Goal: Communication & Community: Answer question/provide support

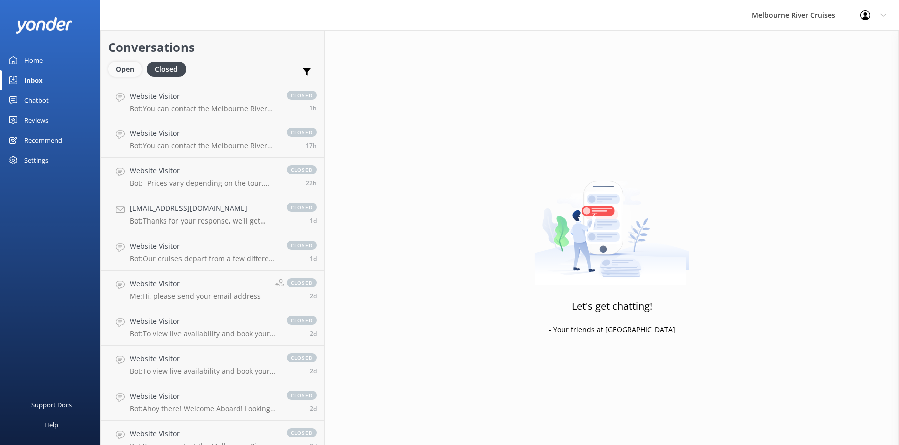
click at [119, 69] on div "Open" at bounding box center [125, 69] width 34 height 15
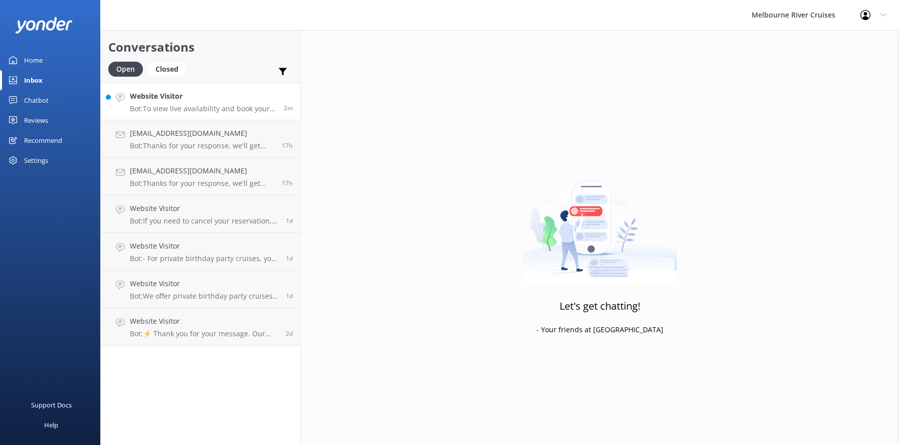
click at [166, 104] on div "Website Visitor Bot: To view live availability and book your Melbourne River Cr…" at bounding box center [203, 102] width 146 height 22
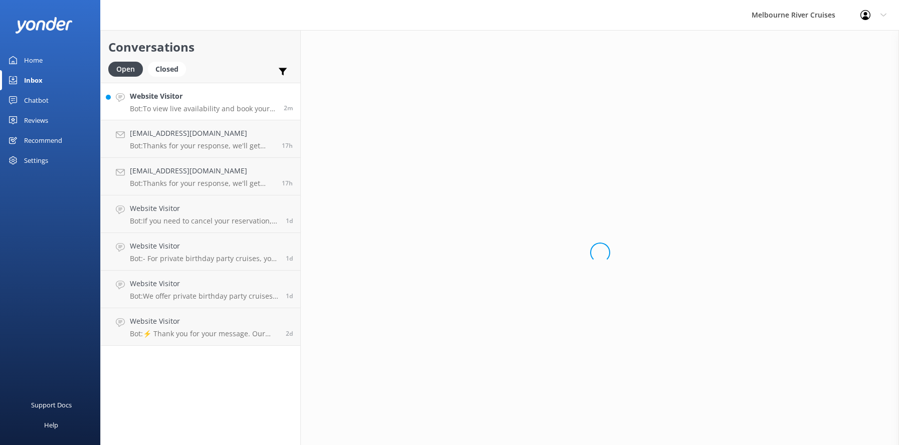
click at [166, 103] on div "Website Visitor Bot: To view live availability and book your Melbourne River Cr…" at bounding box center [203, 102] width 146 height 22
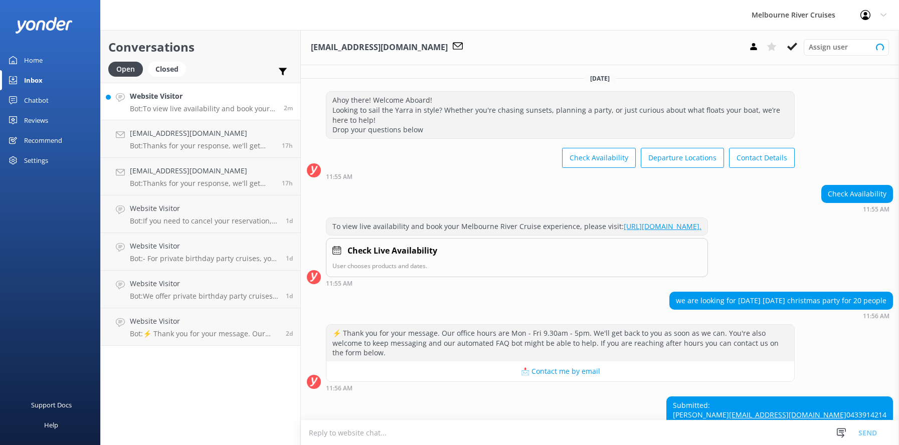
scroll to position [80, 0]
